Goal: Transaction & Acquisition: Purchase product/service

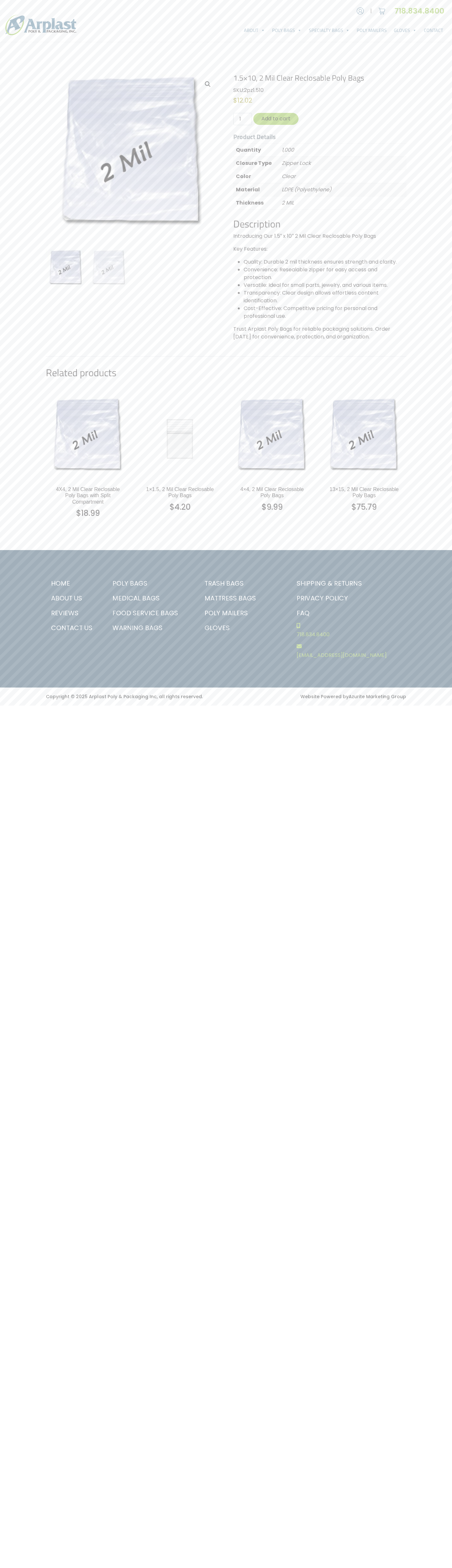
click at [73, 628] on link "Contact Us" at bounding box center [72, 627] width 54 height 15
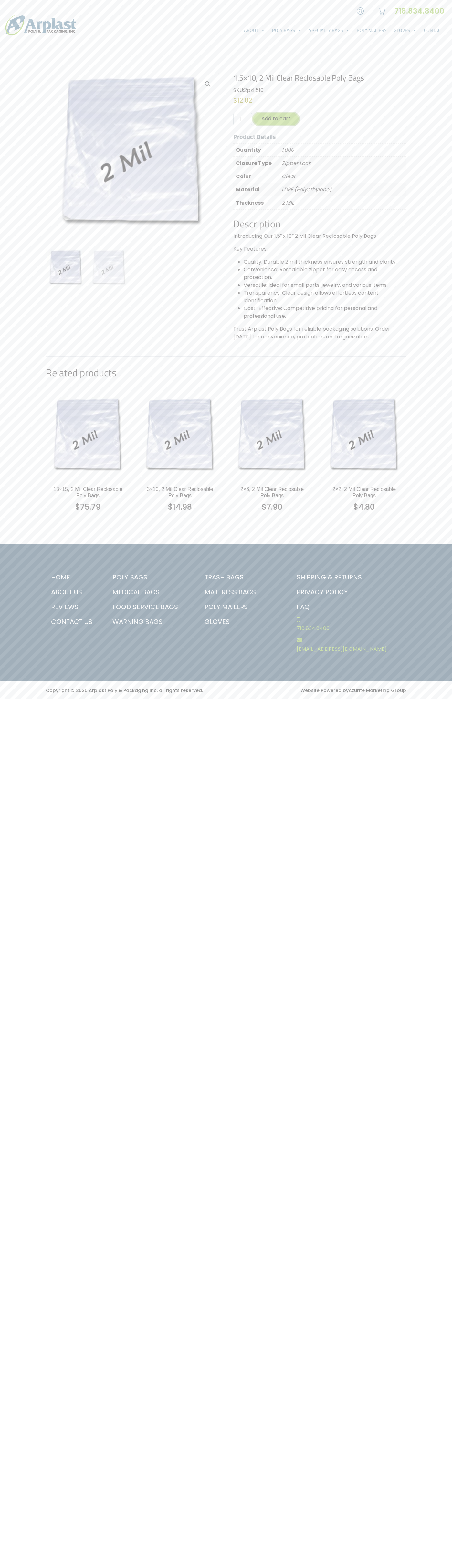
click at [276, 119] on button "Add to cart" at bounding box center [275, 119] width 45 height 12
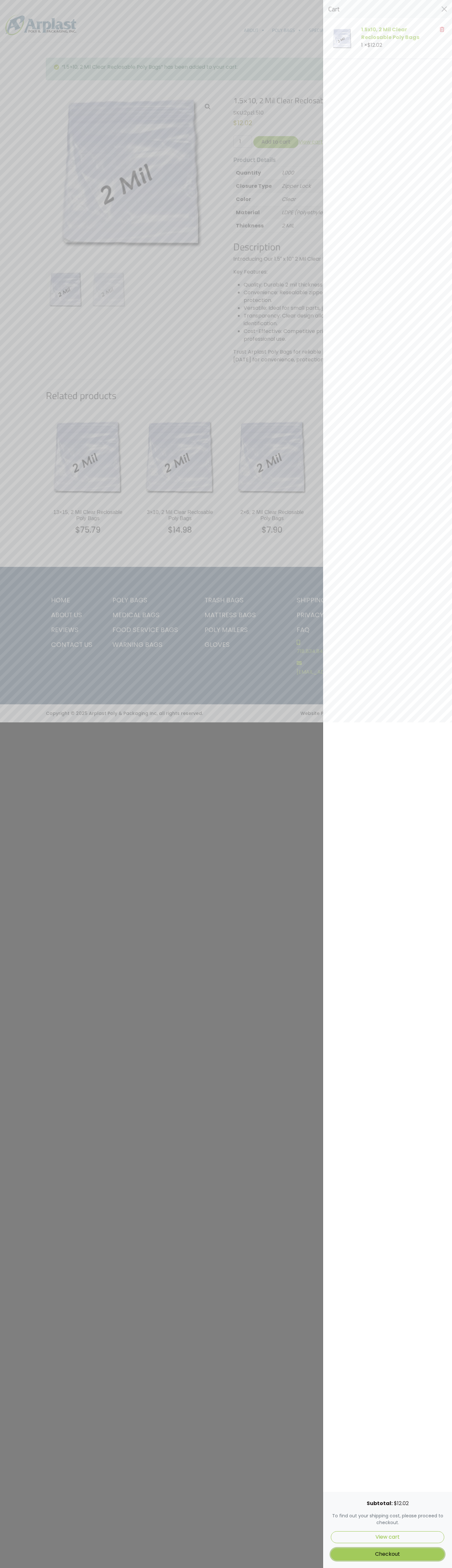
click at [387, 1554] on link "Checkout" at bounding box center [387, 1554] width 113 height 12
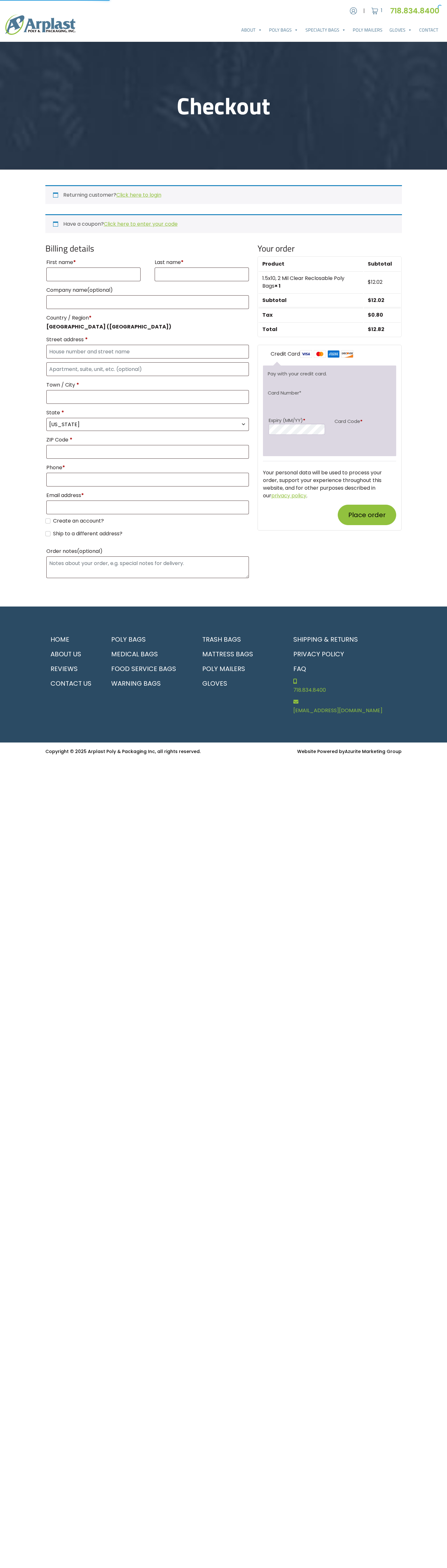
select select "NJ"
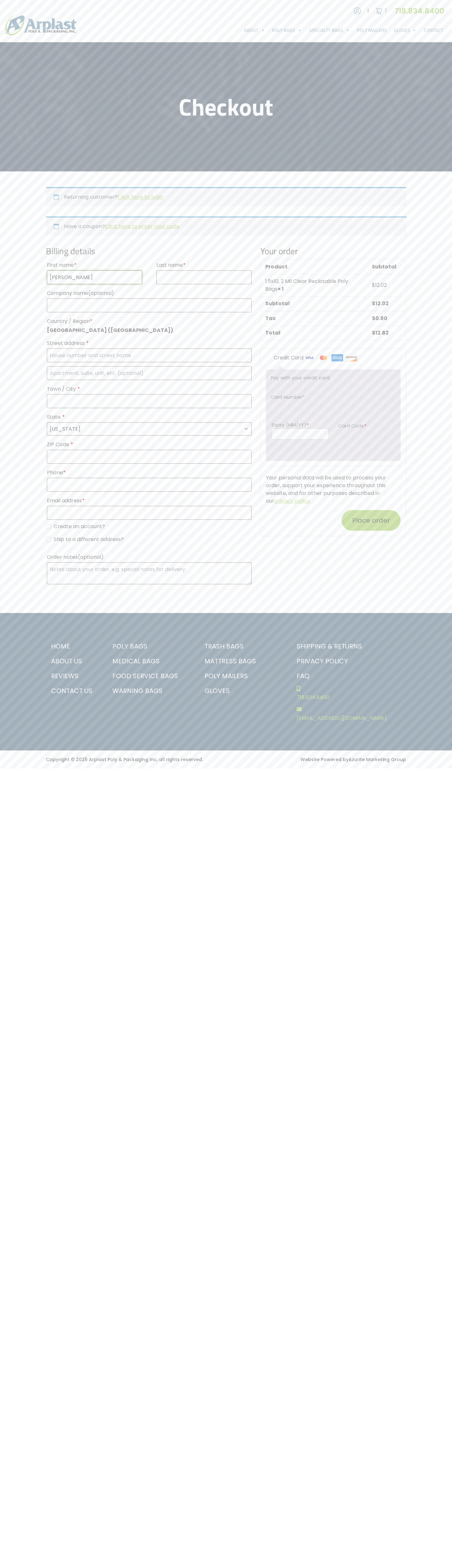
type input "John"
type input "Smith"
type input "John Smith"
type input "2332 Galiano Street"
type input "First floor"
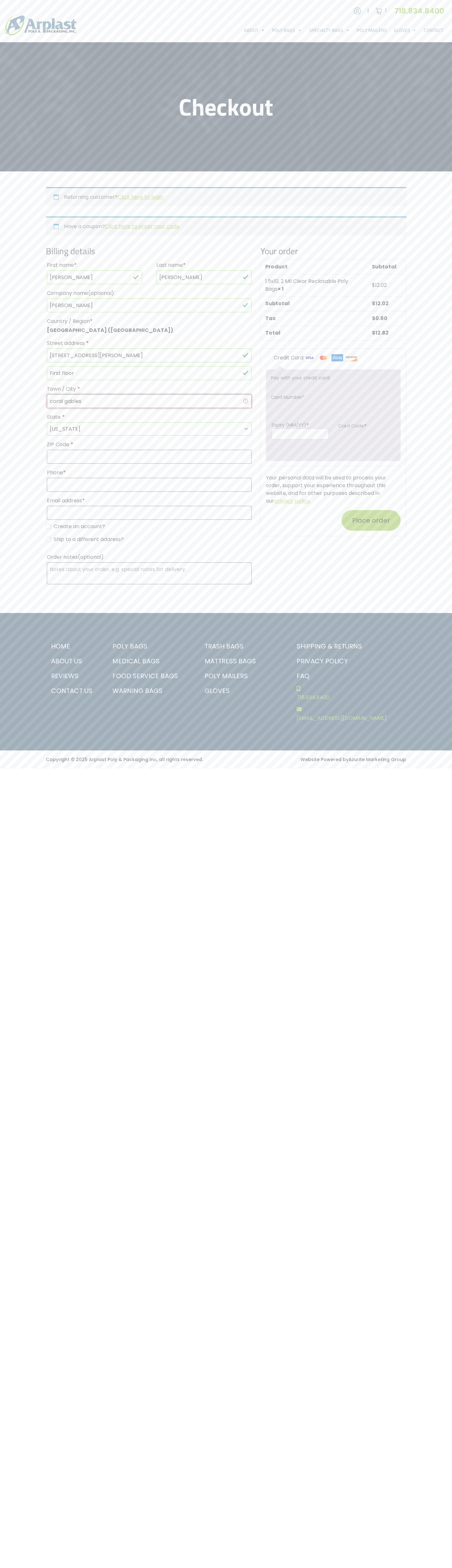
type input "coral gables"
select select "FL"
type input "33134"
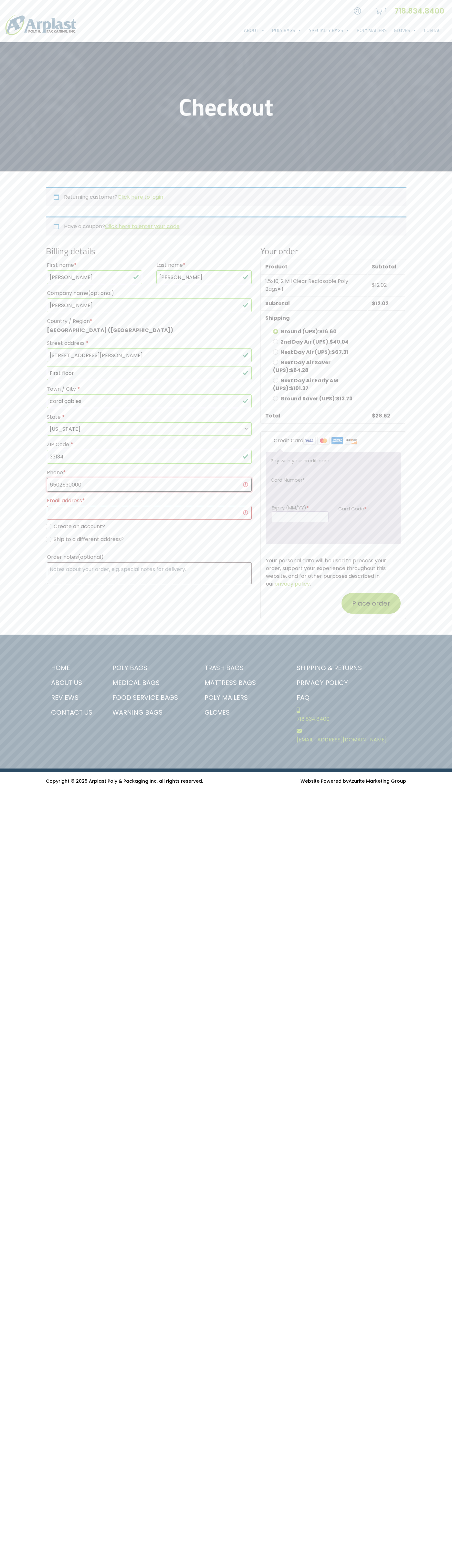
type input "6502530000"
type input "johnsmith006@storebotmail.joonix.net"
click at [275, 399] on input "Ground Saver (UPS): $ 13.73" at bounding box center [275, 398] width 5 height 5
radio input "true"
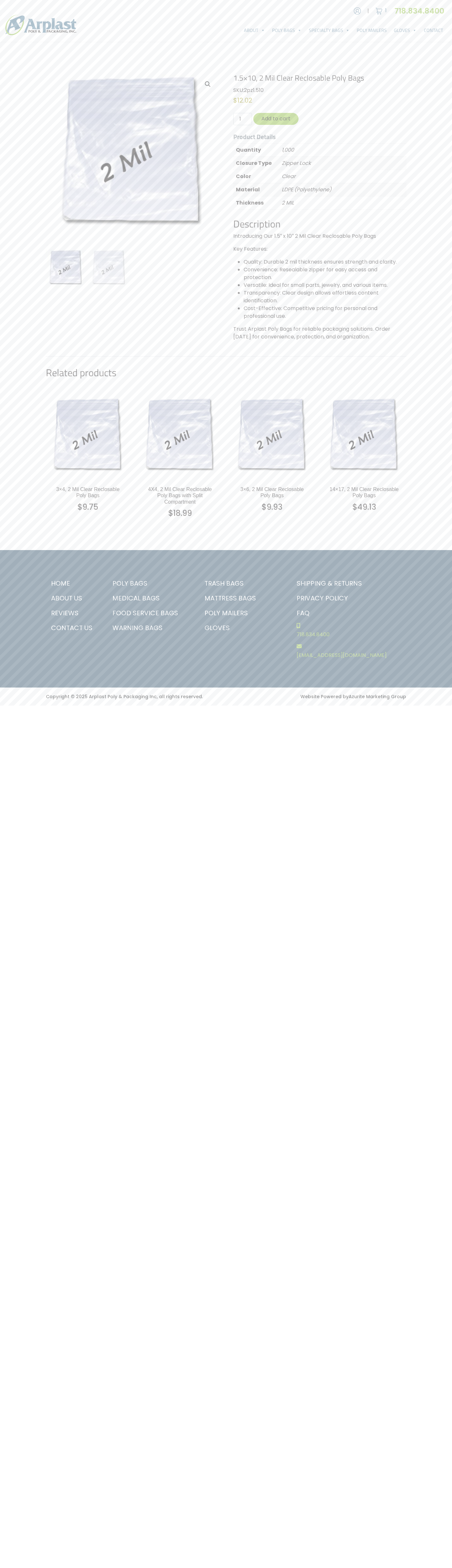
click at [379, 11] on img at bounding box center [379, 11] width 10 height 10
